Goal: Task Accomplishment & Management: Manage account settings

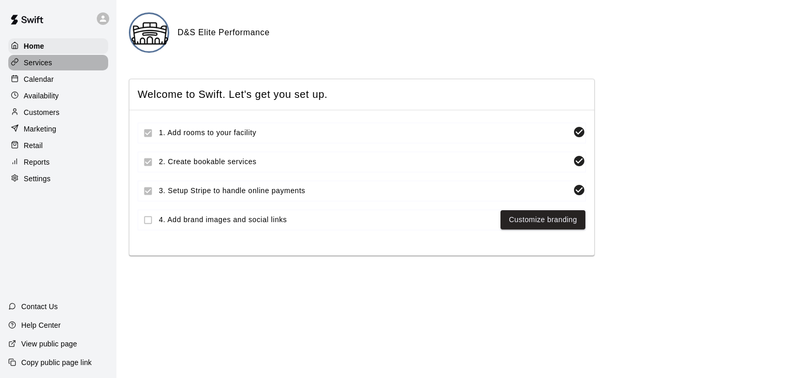
click at [49, 60] on p "Services" at bounding box center [38, 62] width 28 height 10
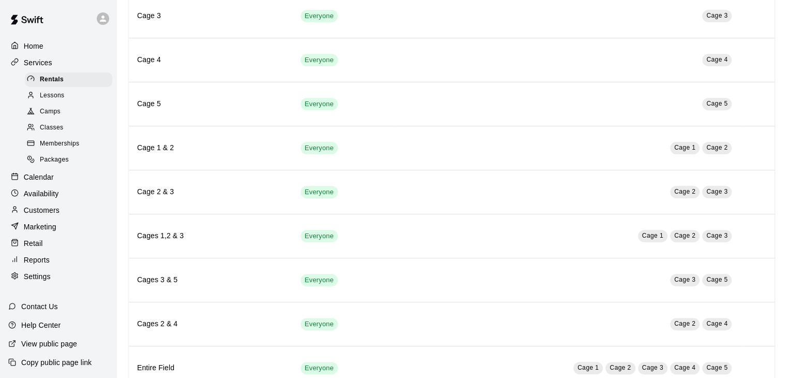
scroll to position [269, 0]
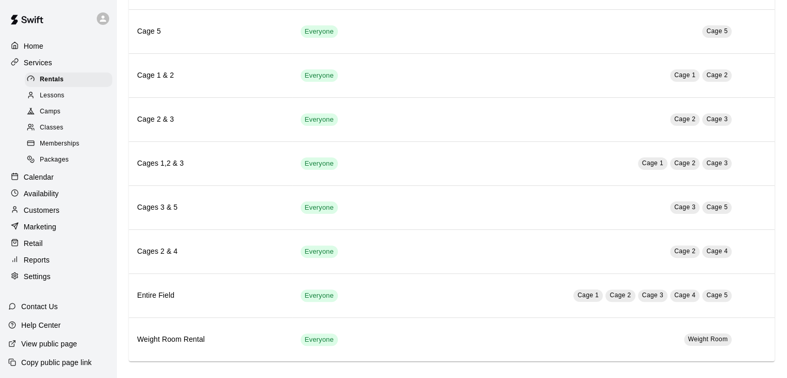
click at [37, 46] on p "Home" at bounding box center [34, 46] width 20 height 10
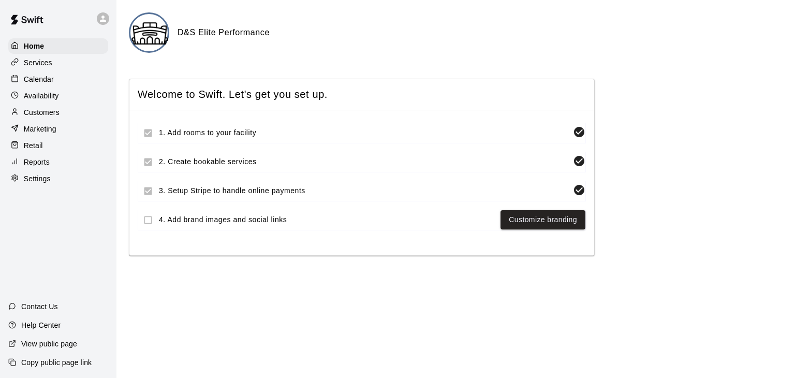
click at [238, 191] on span "3. Setup Stripe to handle online payments" at bounding box center [364, 190] width 410 height 11
click at [149, 192] on div at bounding box center [152, 191] width 29 height 20
click at [33, 184] on p "Settings" at bounding box center [37, 178] width 27 height 10
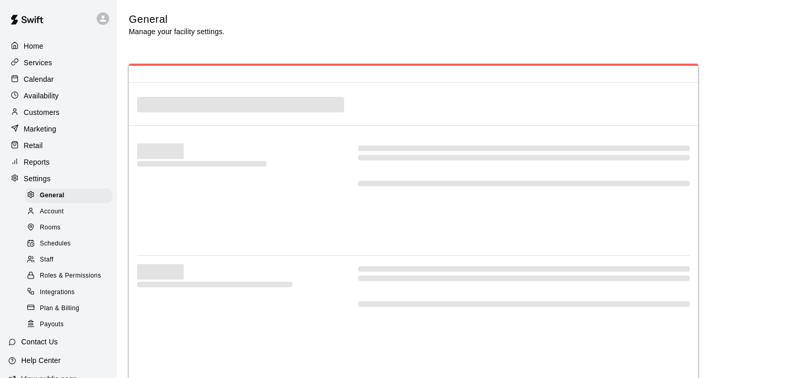
select select "**"
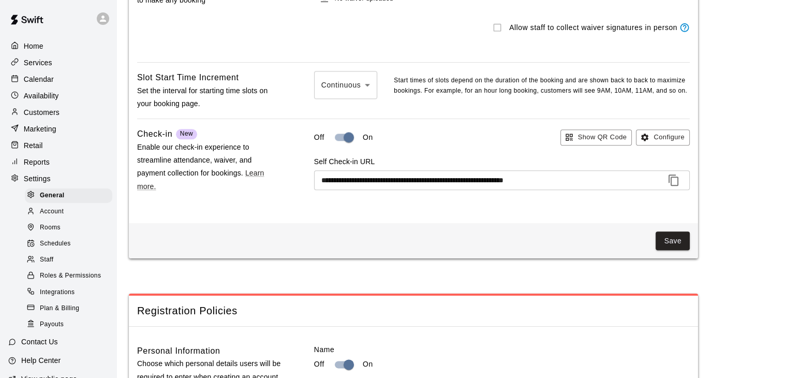
scroll to position [1174, 0]
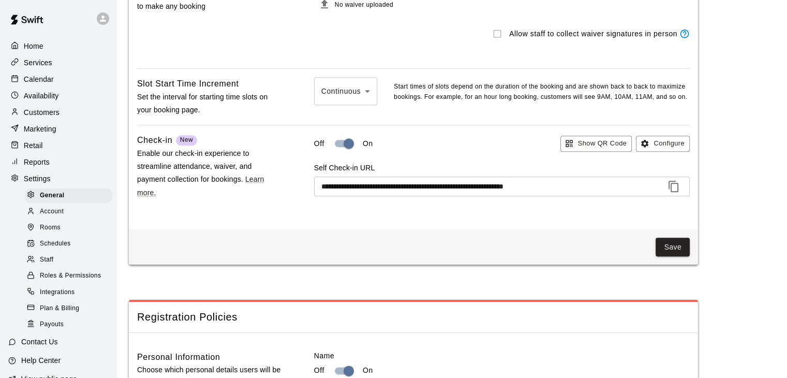
click at [47, 217] on span "Account" at bounding box center [52, 212] width 24 height 10
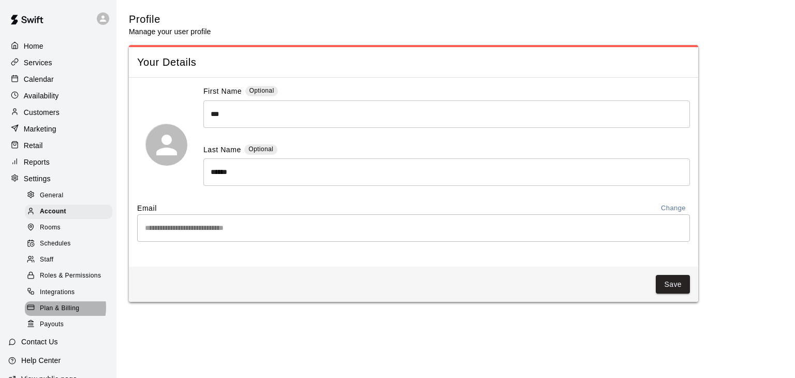
click at [52, 314] on span "Plan & Billing" at bounding box center [59, 308] width 39 height 10
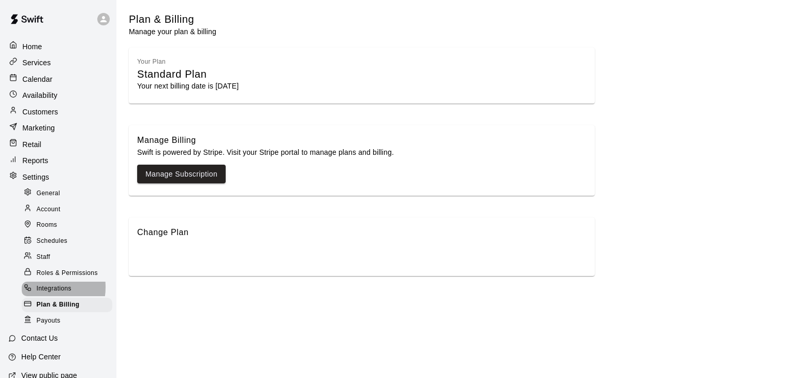
click at [39, 287] on span "Integrations" at bounding box center [54, 289] width 35 height 10
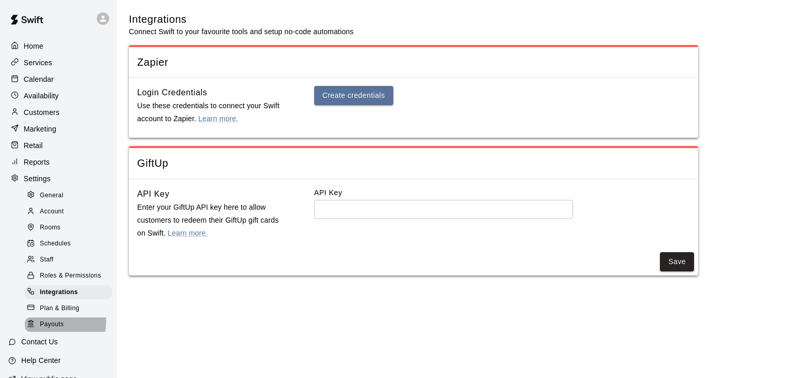
click at [41, 330] on span "Payouts" at bounding box center [52, 324] width 24 height 10
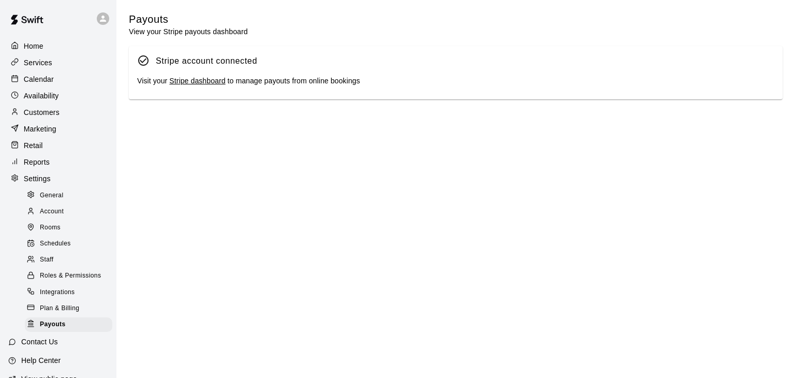
click at [36, 45] on p "Home" at bounding box center [34, 46] width 20 height 10
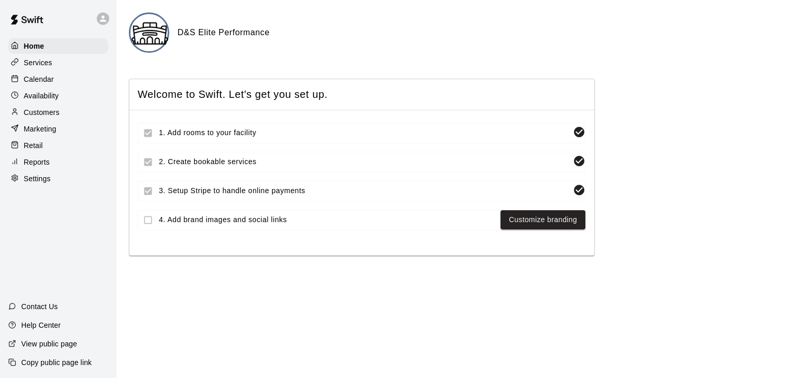
click at [577, 189] on icon at bounding box center [579, 190] width 10 height 10
click at [33, 151] on p "Retail" at bounding box center [33, 145] width 19 height 10
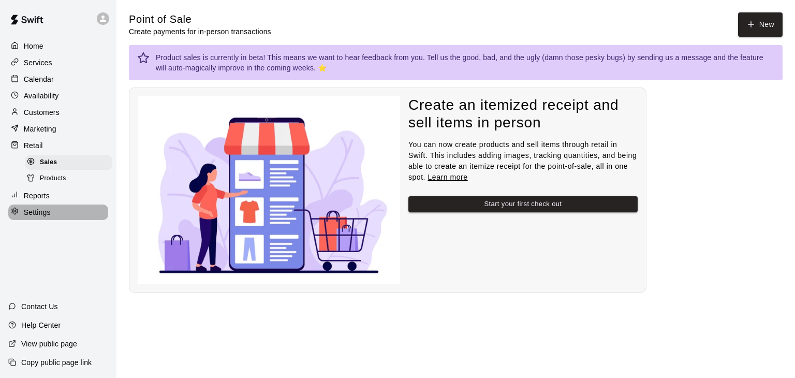
click at [33, 217] on p "Settings" at bounding box center [37, 212] width 27 height 10
select select "**"
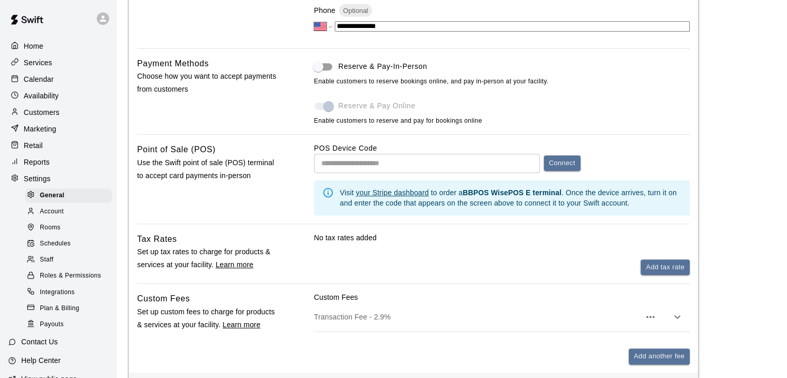
scroll to position [478, 0]
click at [662, 271] on button "Add tax rate" at bounding box center [665, 268] width 49 height 16
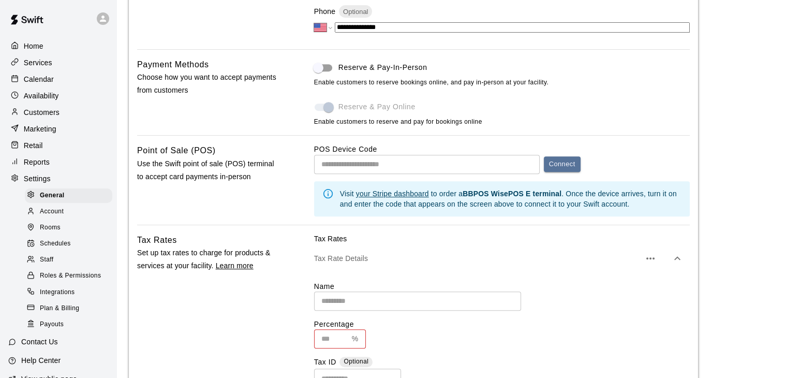
click at [329, 340] on input "text" at bounding box center [331, 338] width 34 height 19
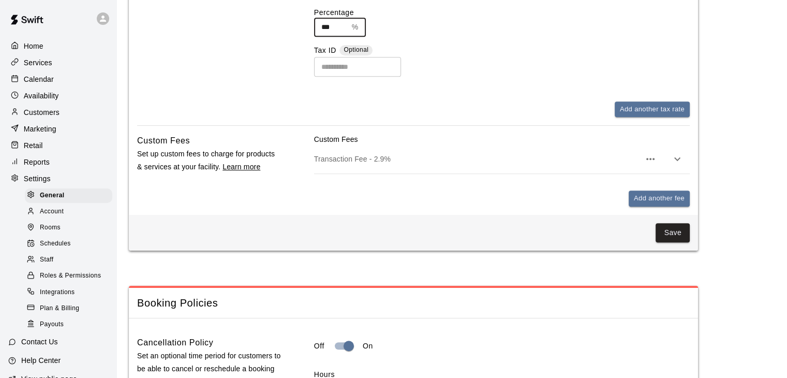
scroll to position [791, 0]
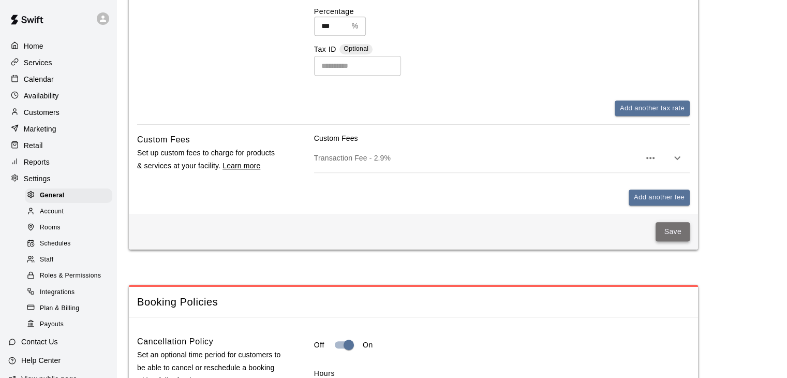
click at [669, 237] on button "Save" at bounding box center [673, 231] width 34 height 19
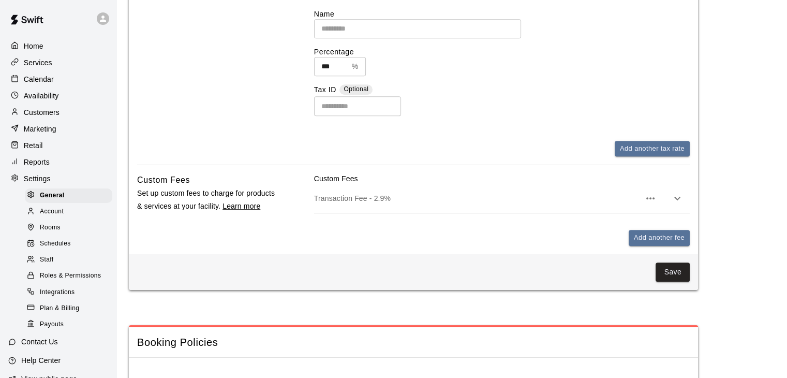
scroll to position [749, 0]
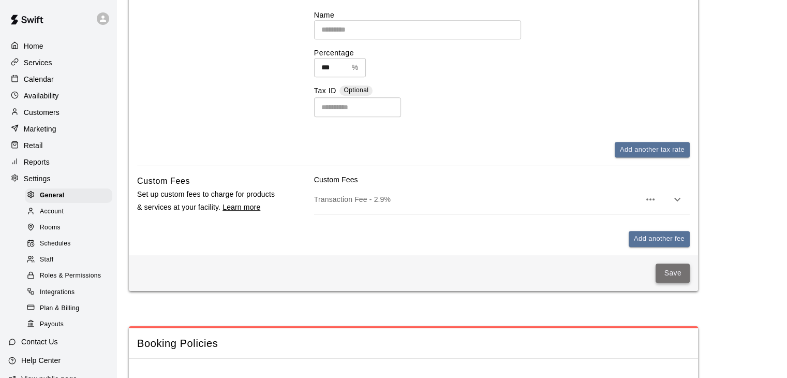
click at [671, 277] on button "Save" at bounding box center [673, 272] width 34 height 19
click at [686, 278] on button "Save" at bounding box center [673, 272] width 34 height 19
click at [330, 72] on input "***" at bounding box center [331, 67] width 34 height 19
type input "*"
click at [668, 272] on button "Save" at bounding box center [673, 272] width 34 height 19
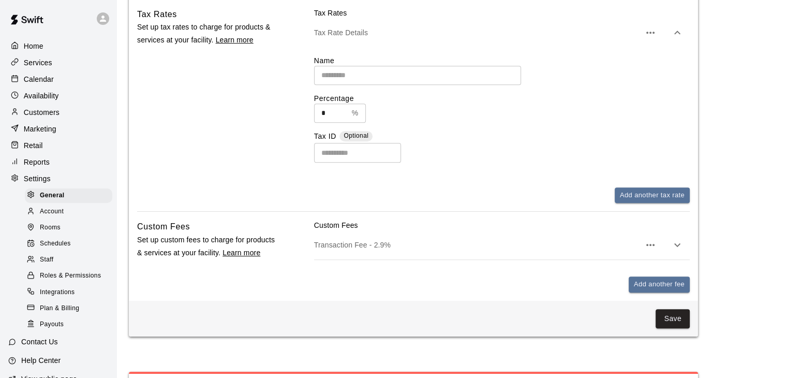
scroll to position [667, 0]
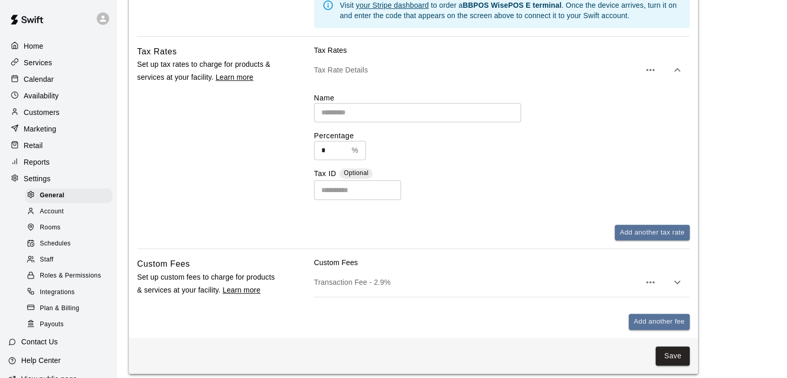
click at [377, 120] on input "text" at bounding box center [417, 112] width 207 height 19
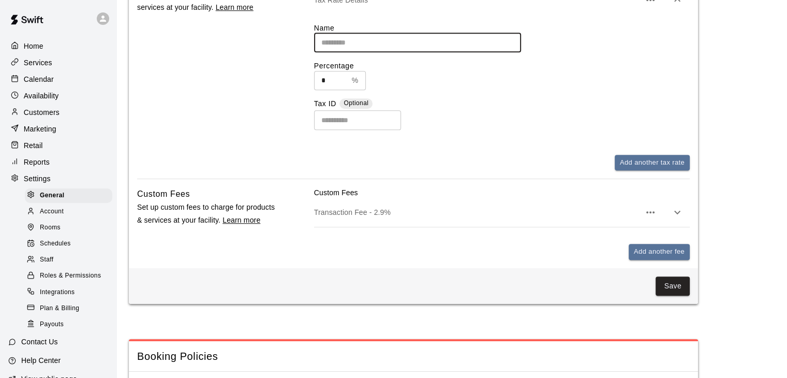
scroll to position [738, 0]
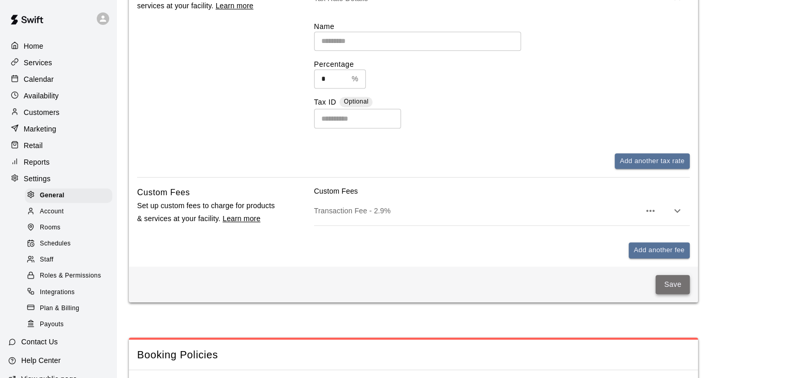
click at [662, 284] on button "Save" at bounding box center [673, 284] width 34 height 19
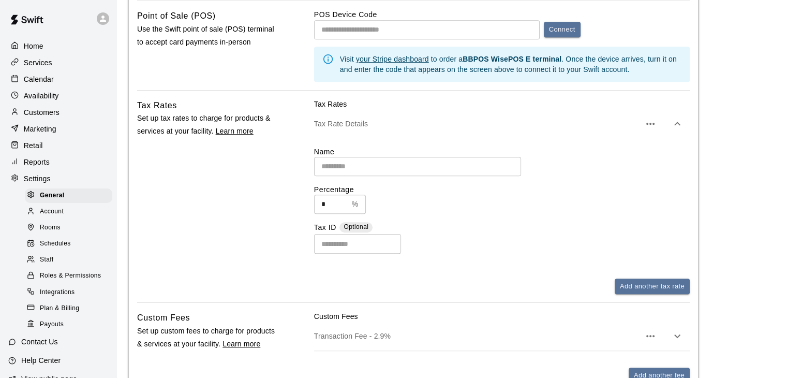
scroll to position [623, 0]
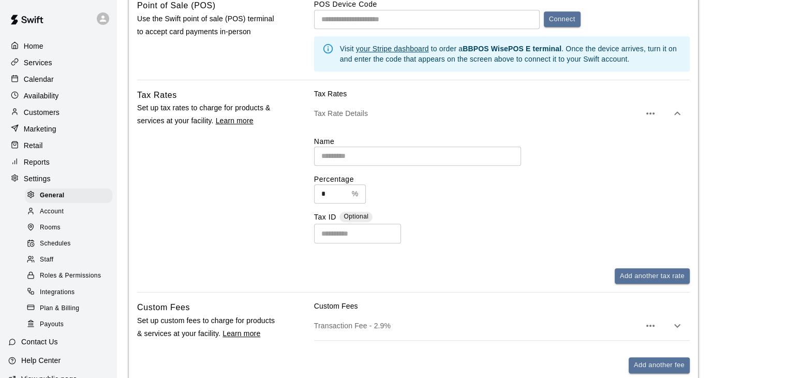
click at [396, 51] on u "your Stripe dashboard" at bounding box center [392, 49] width 73 height 8
